Goal: Information Seeking & Learning: Learn about a topic

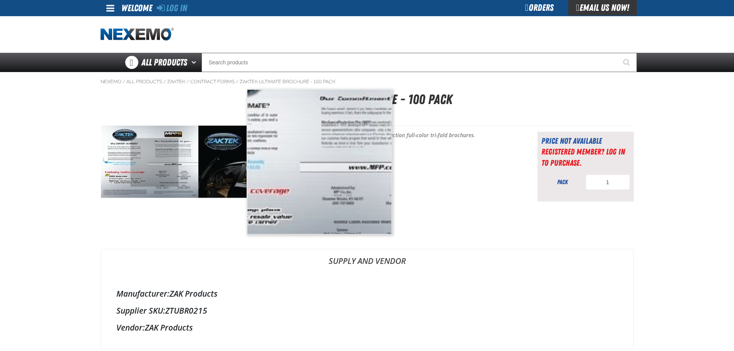
click at [165, 159] on img at bounding box center [174, 162] width 146 height 146
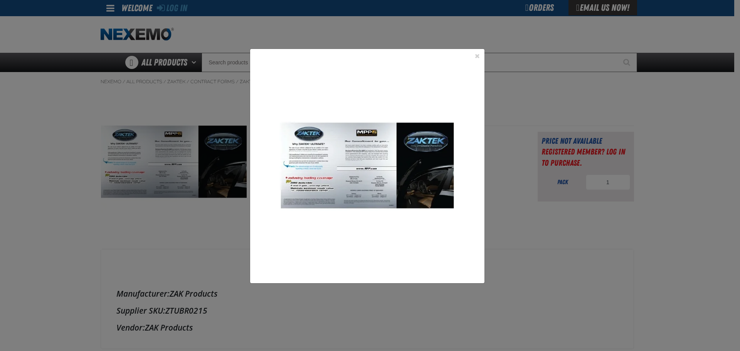
click at [327, 159] on img at bounding box center [367, 166] width 234 height 234
click at [238, 220] on div "1" at bounding box center [370, 175] width 740 height 351
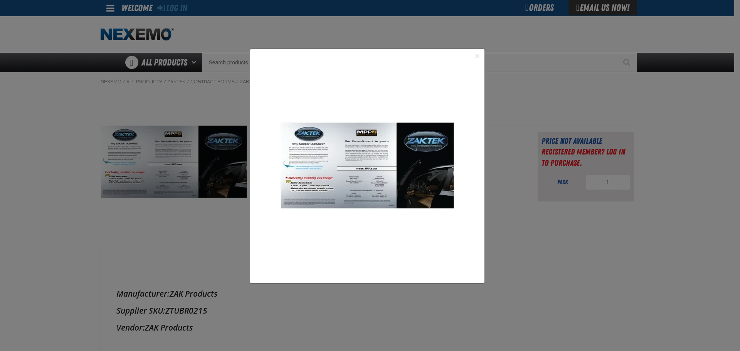
click at [476, 55] on button "Close the Dialog" at bounding box center [477, 55] width 9 height 9
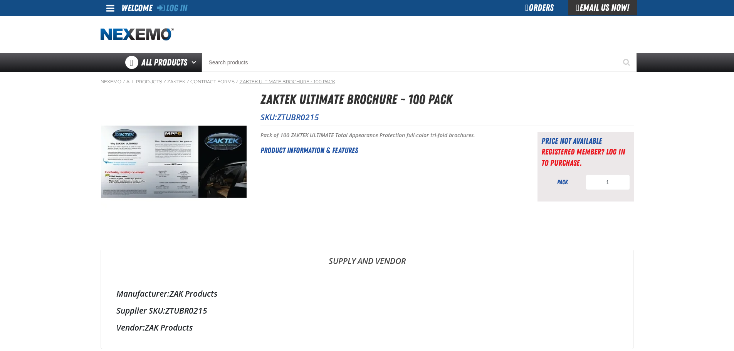
click at [264, 83] on link "ZAKTEK Ultimate Brochure - 100 Pack" at bounding box center [288, 82] width 96 height 6
